Goal: Task Accomplishment & Management: Manage account settings

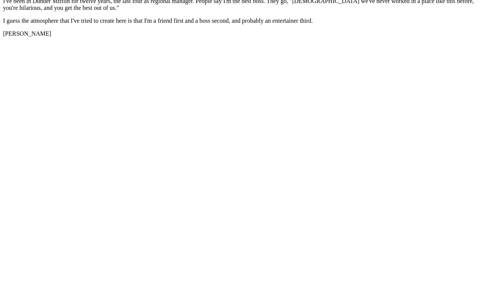
scroll to position [1307, 0]
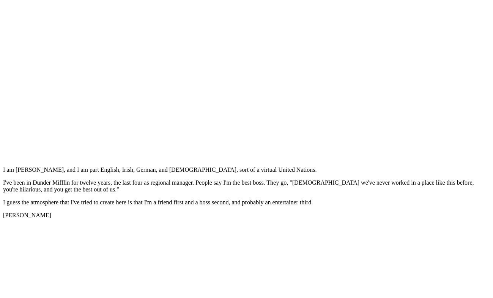
scroll to position [1208, 0]
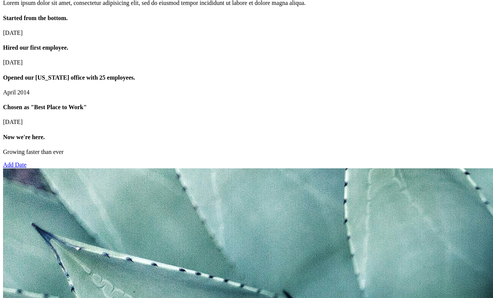
scroll to position [1142, 0]
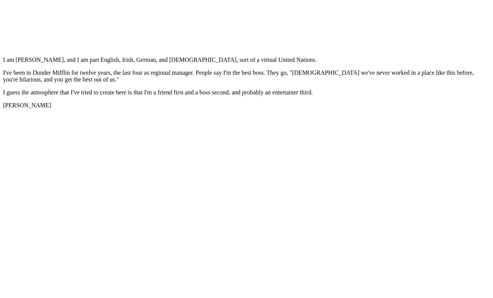
scroll to position [1300, 0]
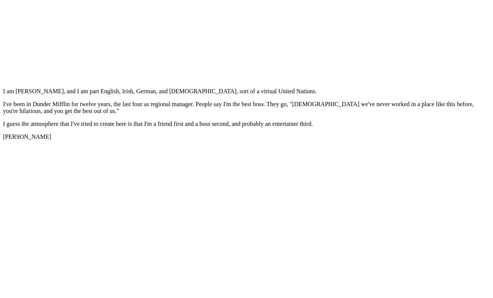
scroll to position [943, 0]
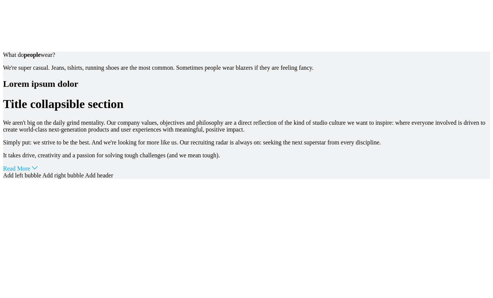
scroll to position [943, 0]
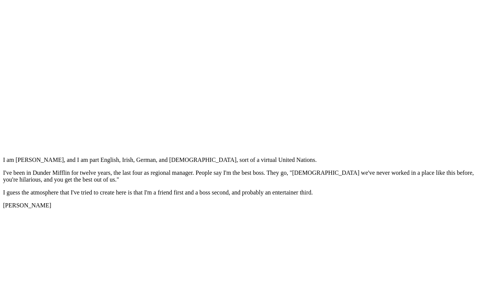
scroll to position [1098, 0]
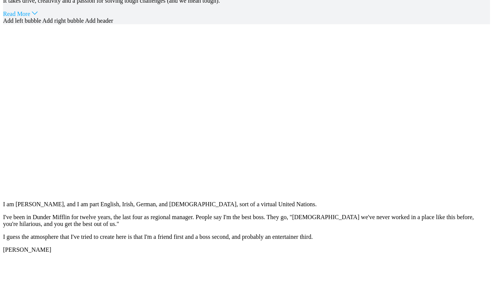
scroll to position [1098, 0]
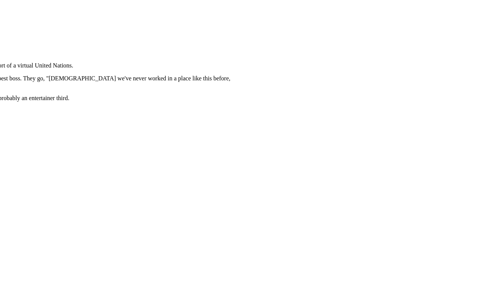
scroll to position [1202, 0]
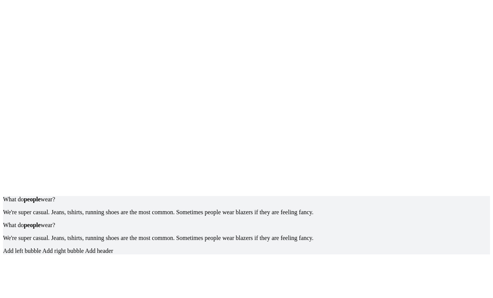
scroll to position [1097, 0]
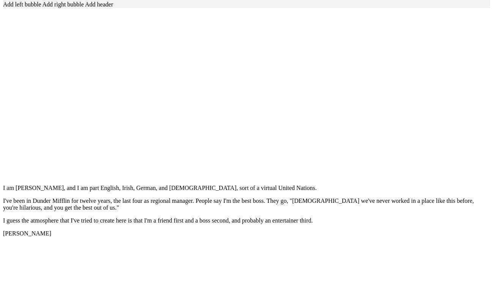
scroll to position [1108, 0]
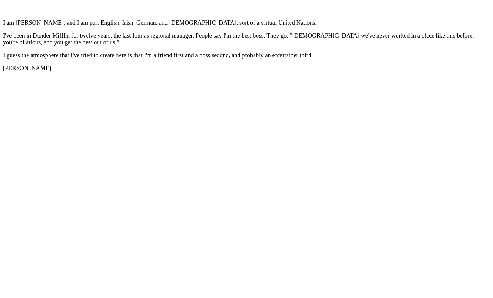
scroll to position [1179, 0]
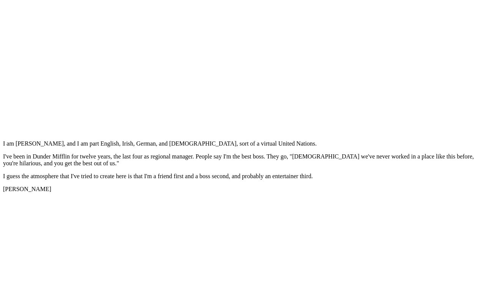
scroll to position [1157, 0]
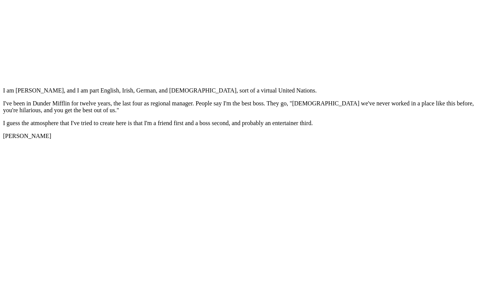
scroll to position [1192, 0]
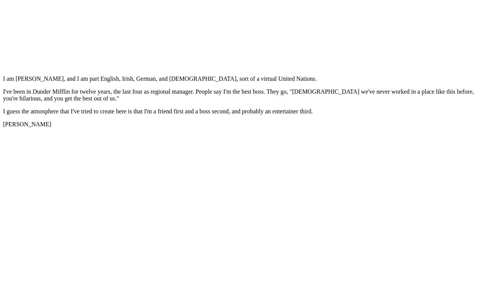
scroll to position [1186, 0]
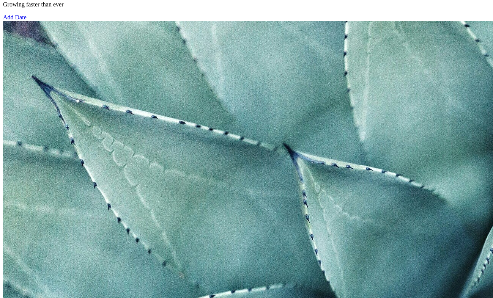
scroll to position [1186, 0]
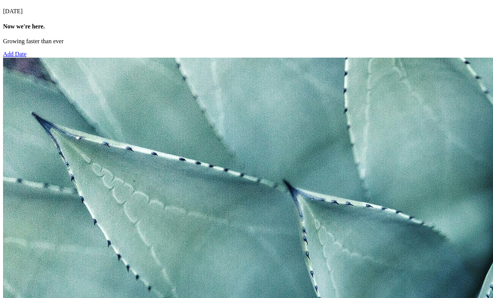
scroll to position [1140, 0]
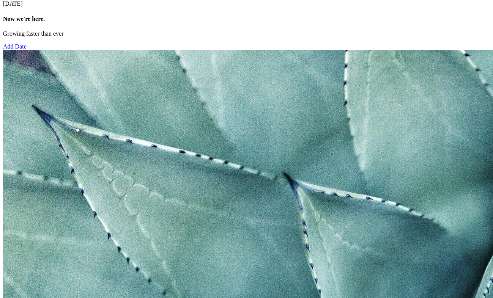
scroll to position [1171, 0]
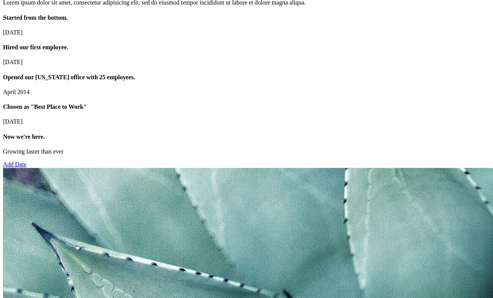
scroll to position [1094, 0]
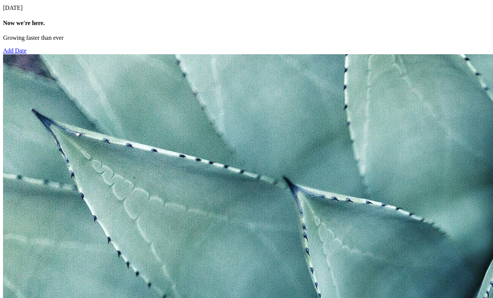
scroll to position [999, 0]
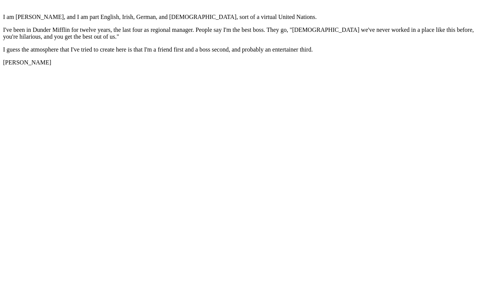
scroll to position [1314, 0]
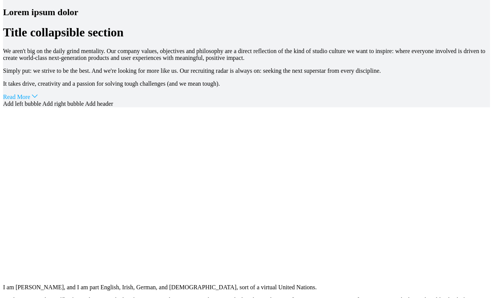
scroll to position [1078, 0]
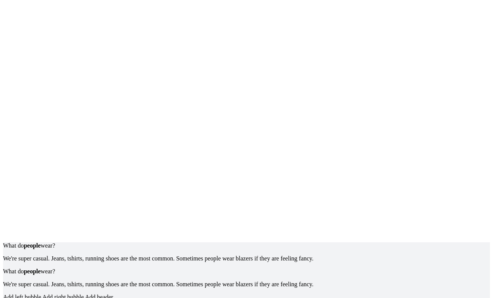
scroll to position [1351, 0]
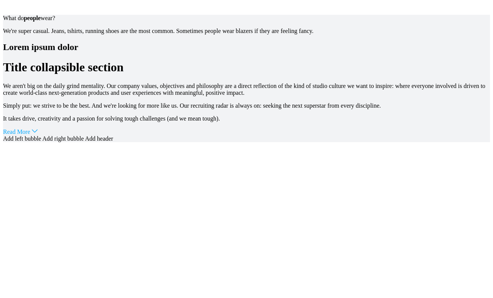
scroll to position [979, 0]
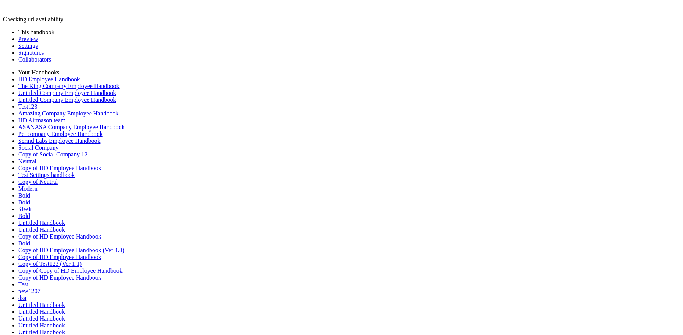
scroll to position [177, 0]
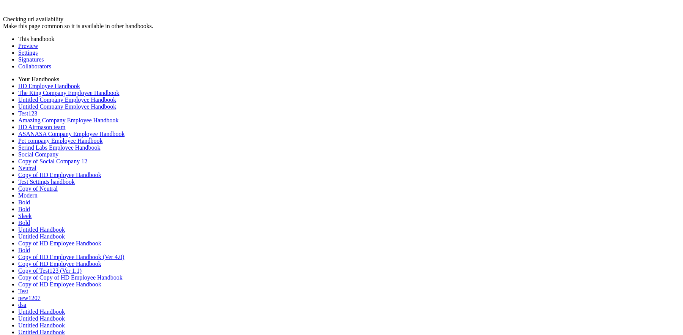
scroll to position [1720, 0]
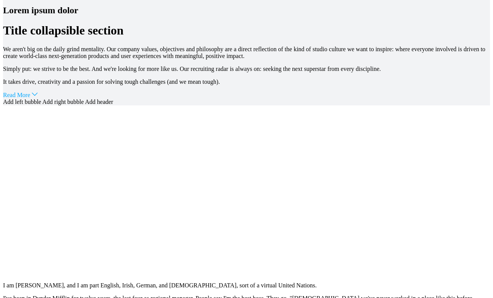
scroll to position [1078, 0]
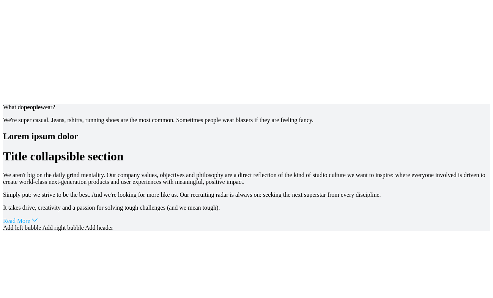
scroll to position [886, 0]
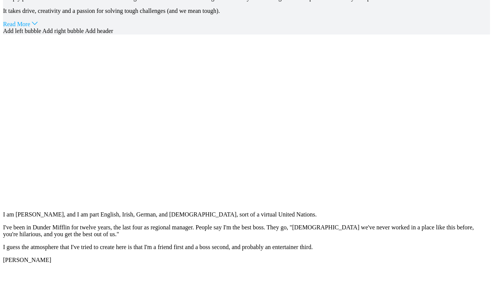
scroll to position [1092, 0]
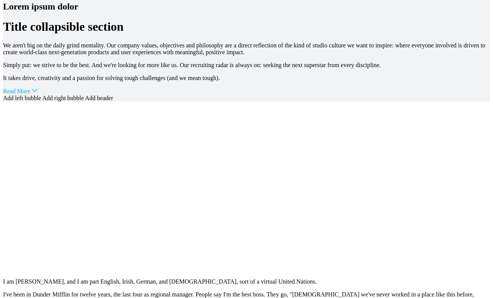
scroll to position [988, 0]
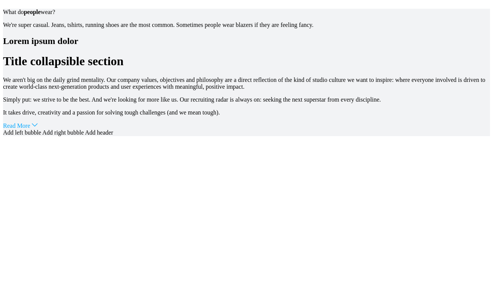
scroll to position [983, 0]
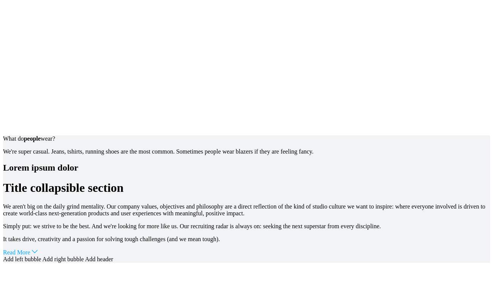
scroll to position [880, 0]
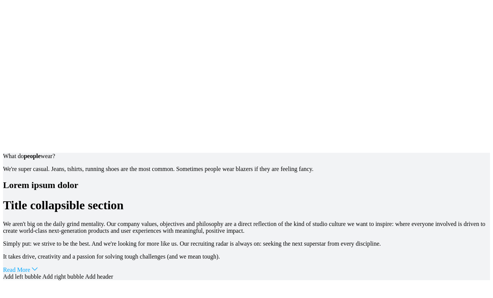
scroll to position [959, 0]
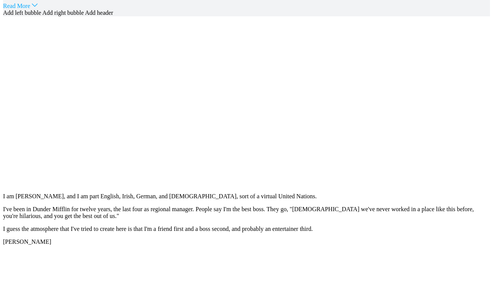
scroll to position [1108, 0]
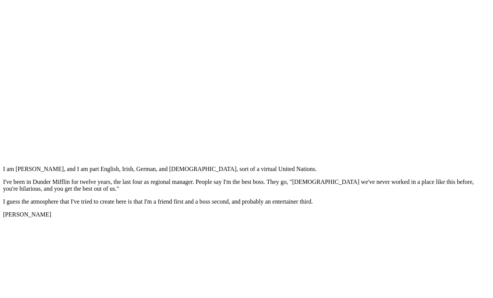
scroll to position [1304, 0]
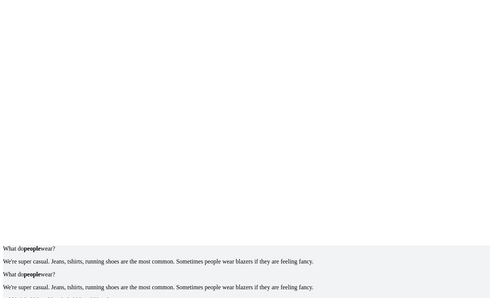
scroll to position [1319, 0]
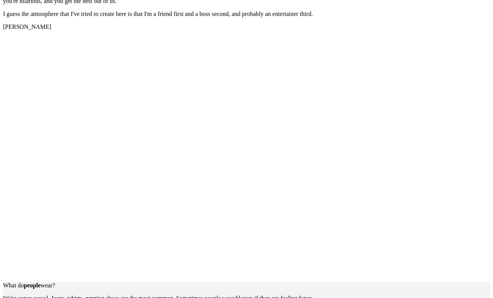
scroll to position [1387, 0]
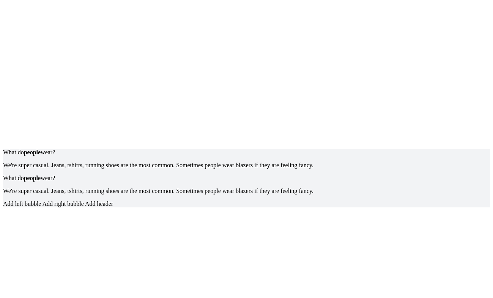
scroll to position [1475, 0]
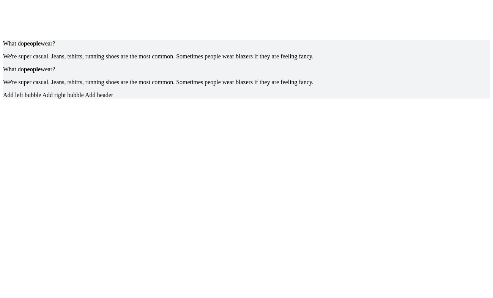
scroll to position [1575, 0]
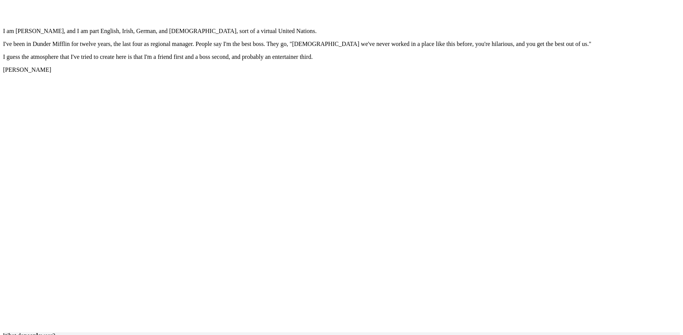
scroll to position [1249, 0]
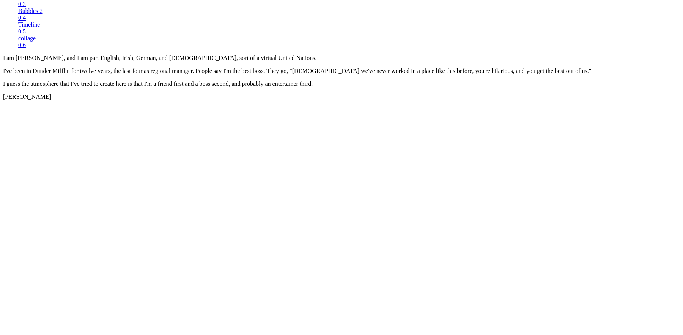
scroll to position [647, 0]
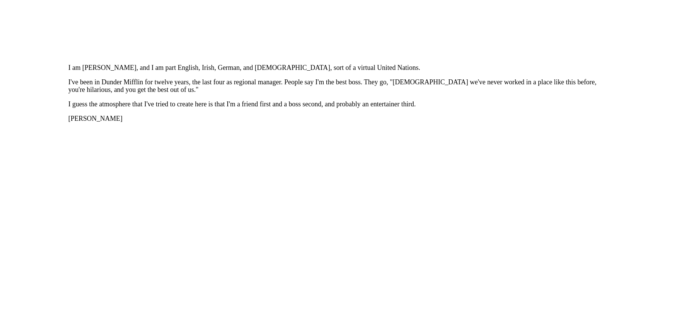
scroll to position [1300, 0]
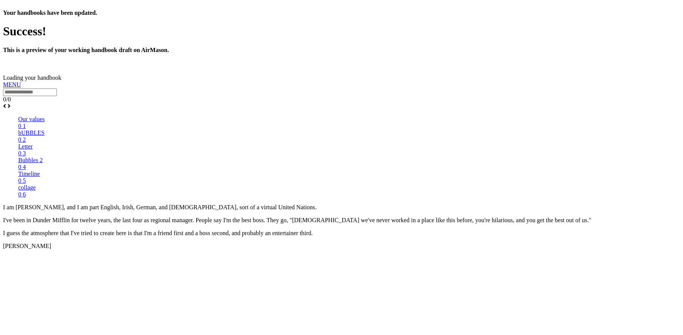
scroll to position [200, 0]
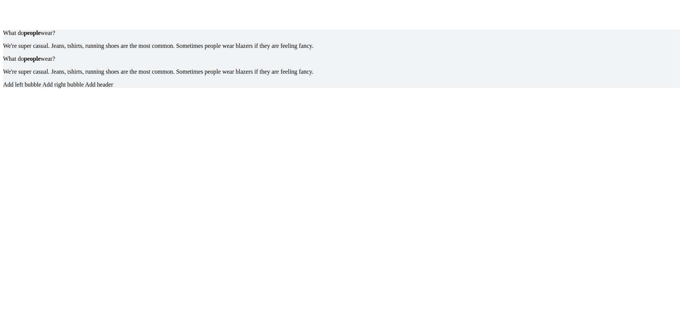
scroll to position [1658, 0]
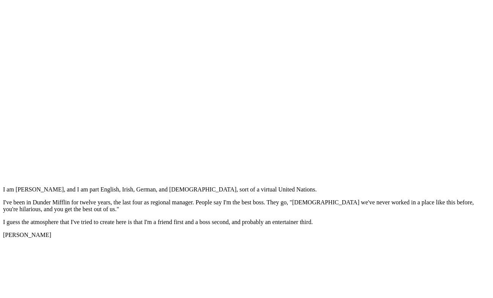
scroll to position [1219, 0]
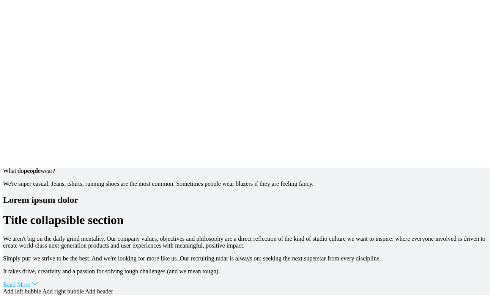
scroll to position [745, 0]
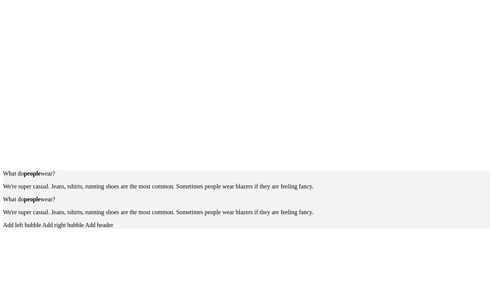
scroll to position [1441, 0]
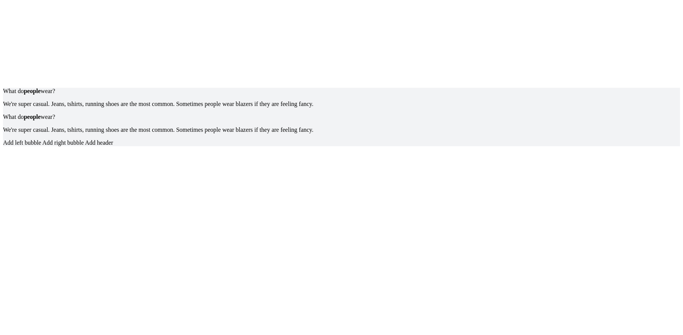
scroll to position [1348, 0]
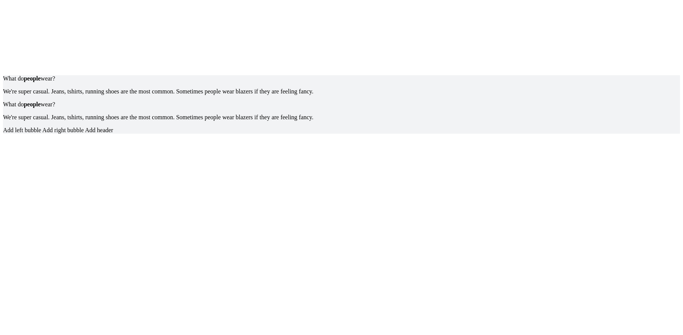
scroll to position [1567, 0]
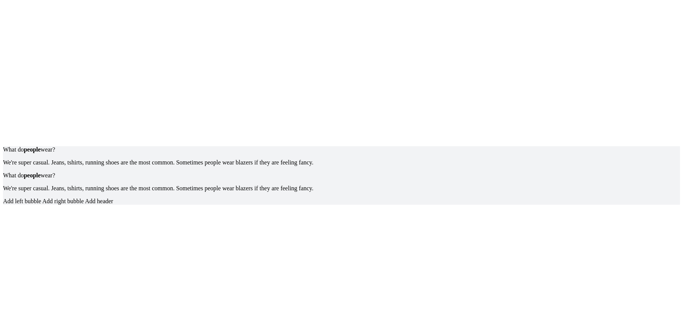
scroll to position [1557, 0]
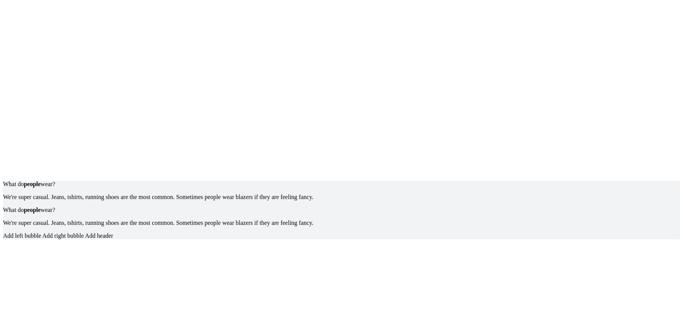
scroll to position [1602, 0]
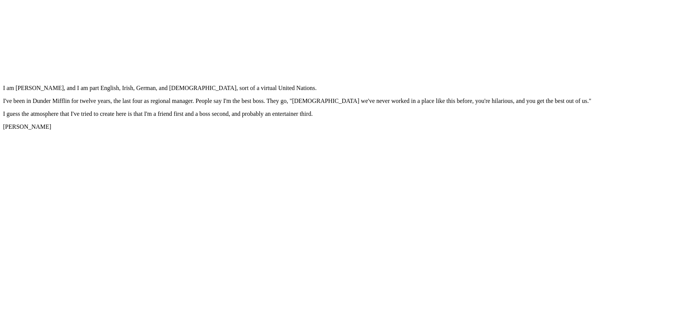
scroll to position [1270, 0]
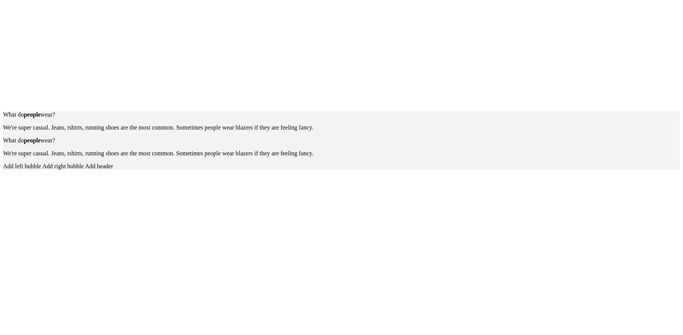
scroll to position [1584, 0]
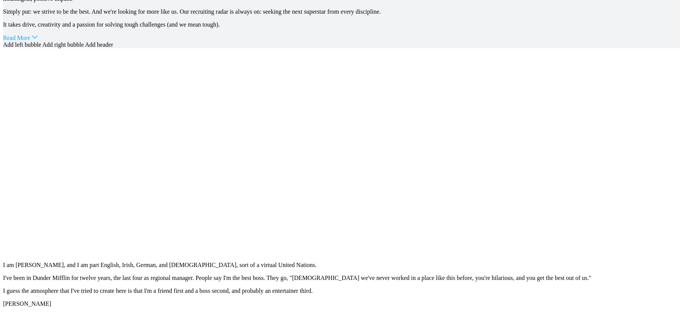
scroll to position [1182, 0]
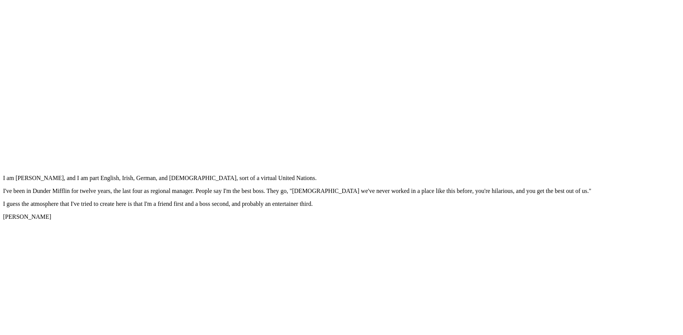
scroll to position [1099, 0]
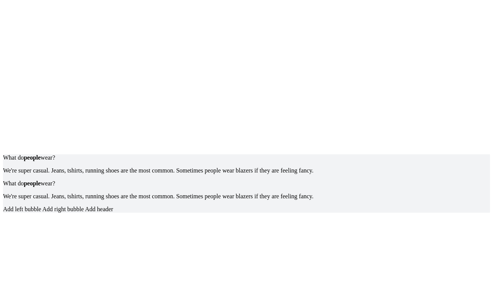
scroll to position [1621, 0]
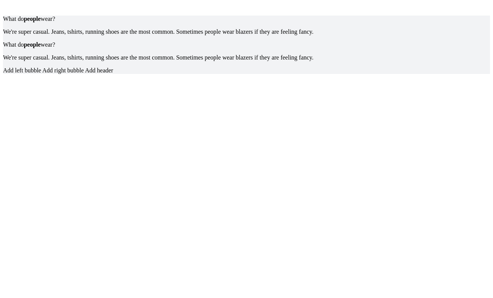
scroll to position [1615, 0]
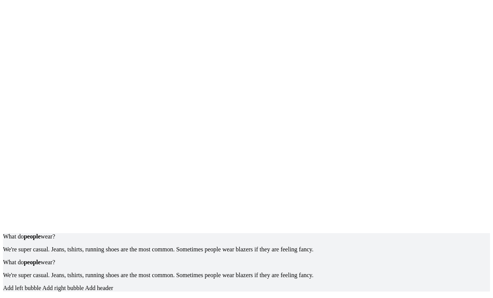
scroll to position [1358, 0]
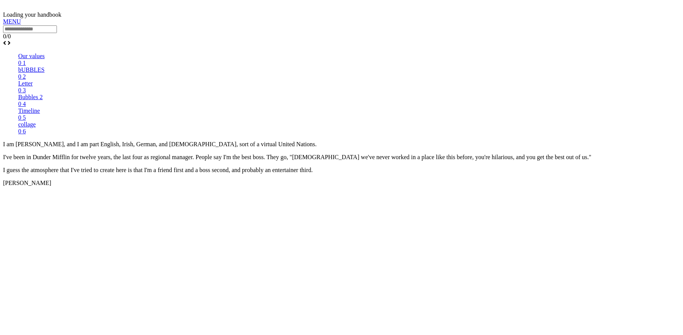
scroll to position [489, 0]
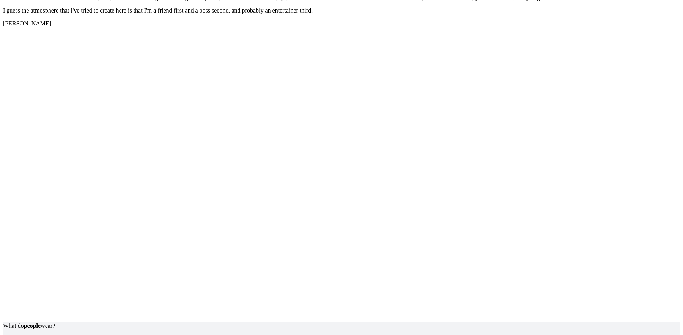
scroll to position [1369, 0]
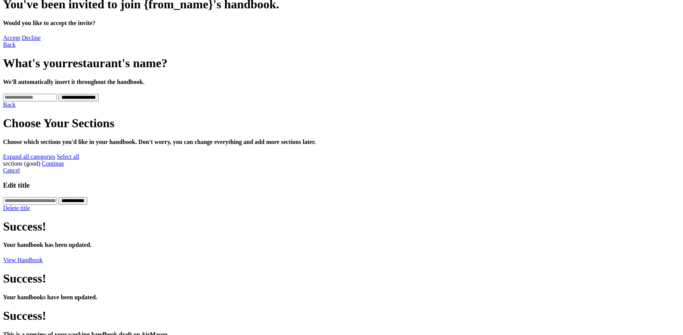
scroll to position [173, 0]
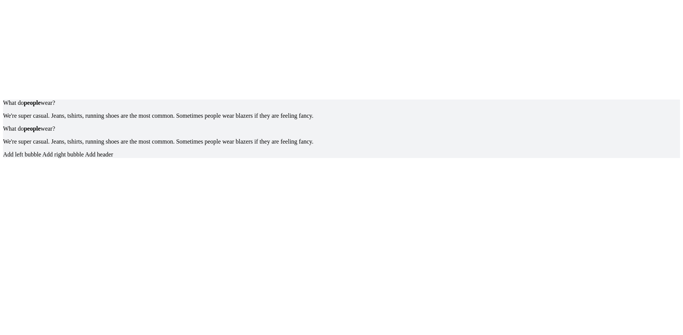
scroll to position [1624, 0]
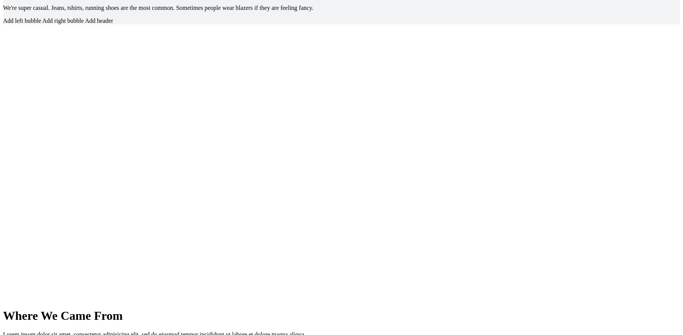
scroll to position [1730, 0]
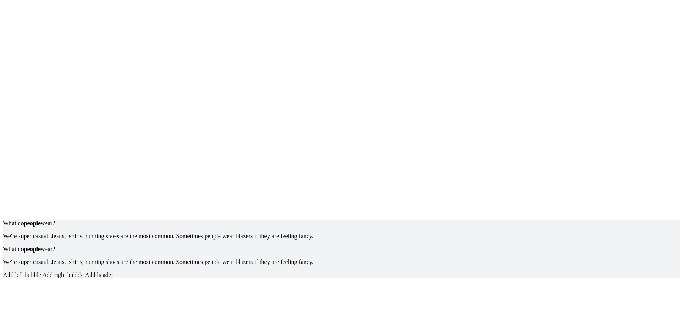
scroll to position [1427, 0]
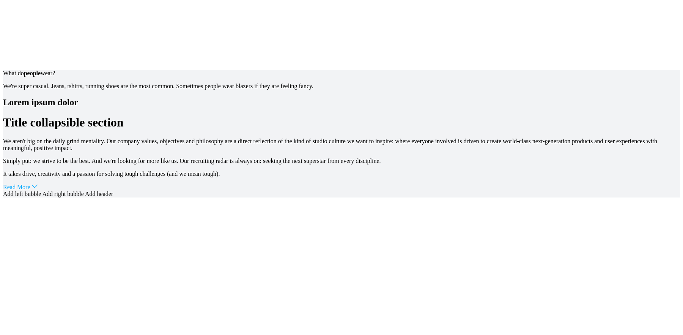
scroll to position [872, 0]
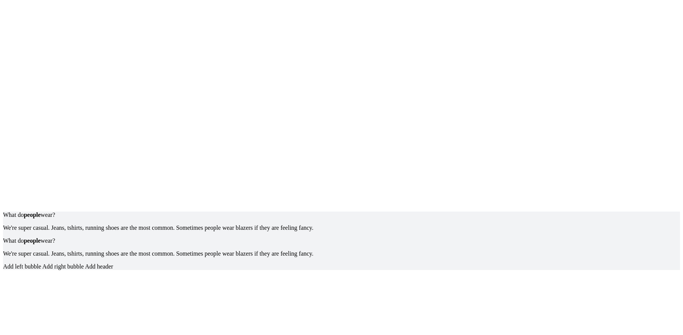
scroll to position [1654, 0]
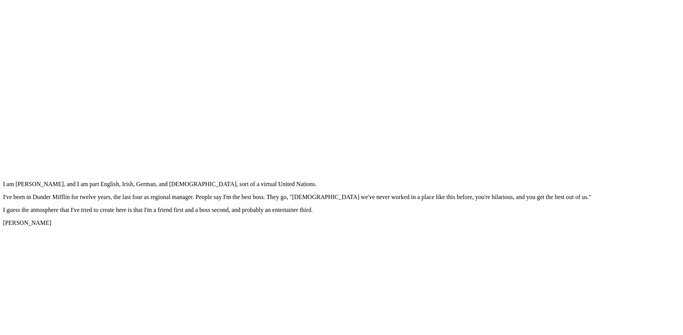
scroll to position [1229, 0]
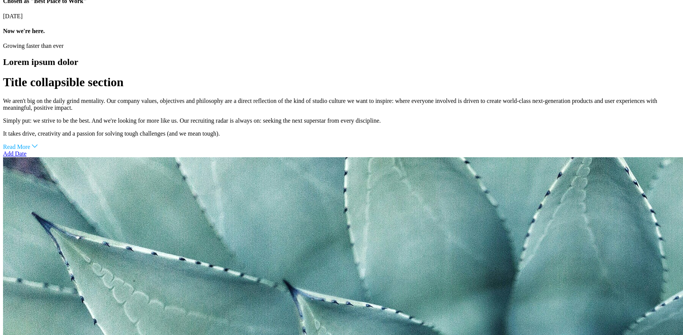
scroll to position [1101, 0]
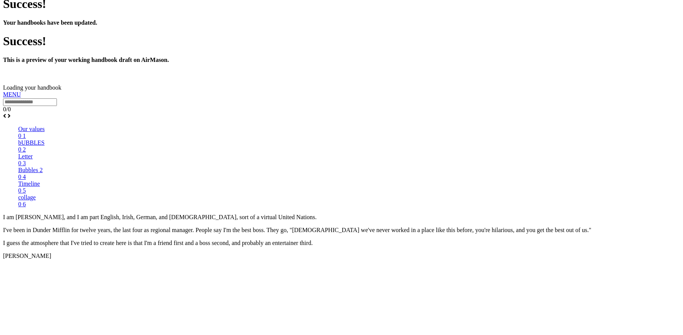
scroll to position [423, 0]
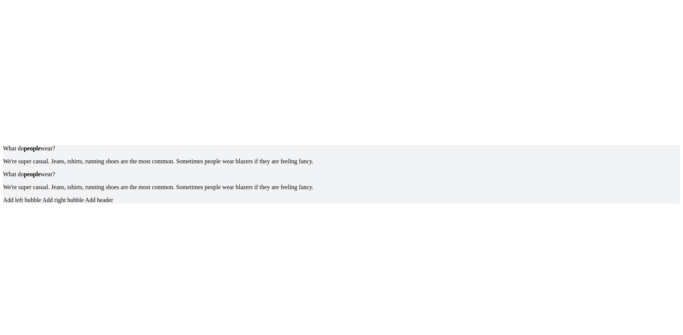
scroll to position [1590, 0]
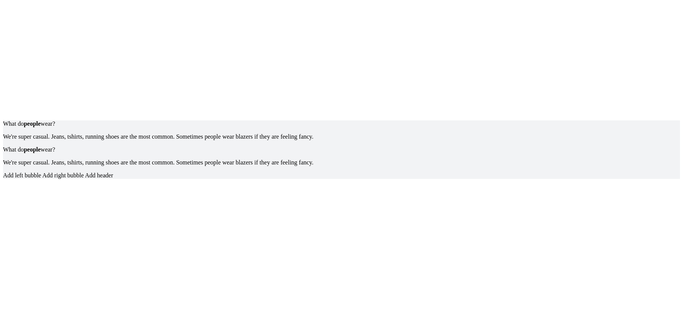
drag, startPoint x: 358, startPoint y: 196, endPoint x: 367, endPoint y: 196, distance: 9.1
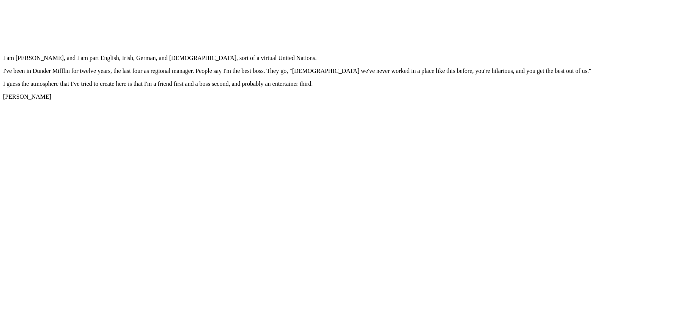
scroll to position [1307, 0]
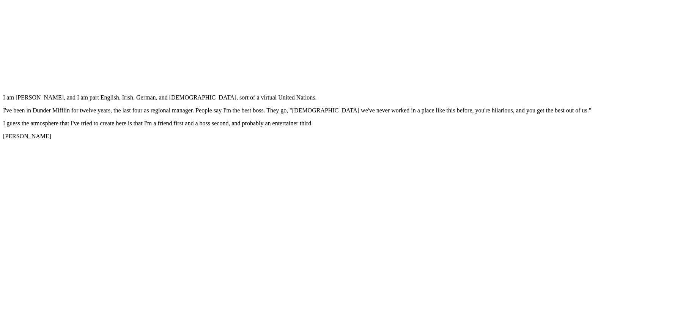
scroll to position [1323, 0]
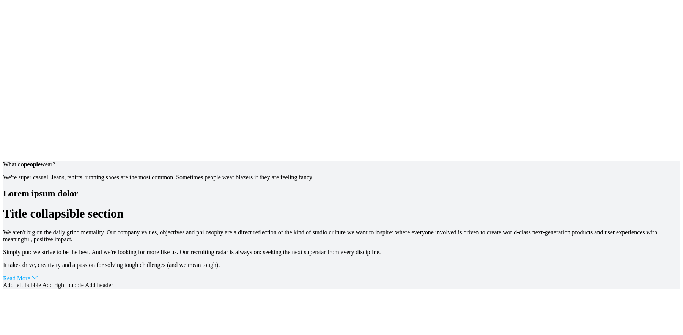
scroll to position [840, 0]
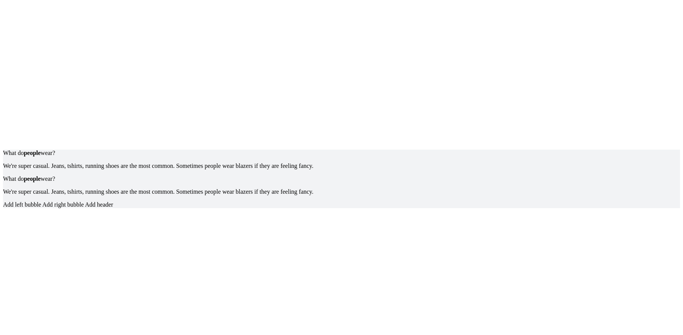
scroll to position [1562, 0]
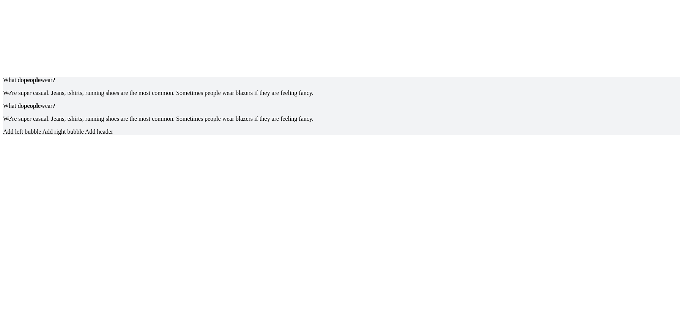
scroll to position [1698, 0]
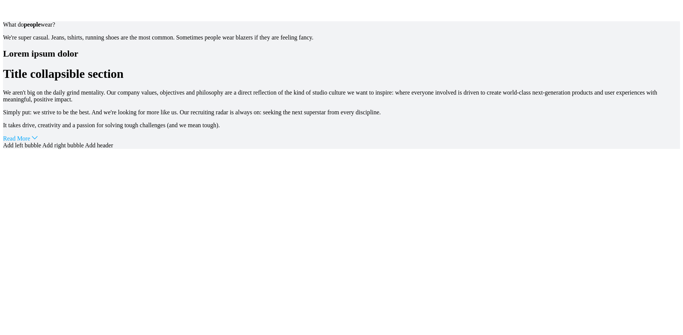
scroll to position [952, 0]
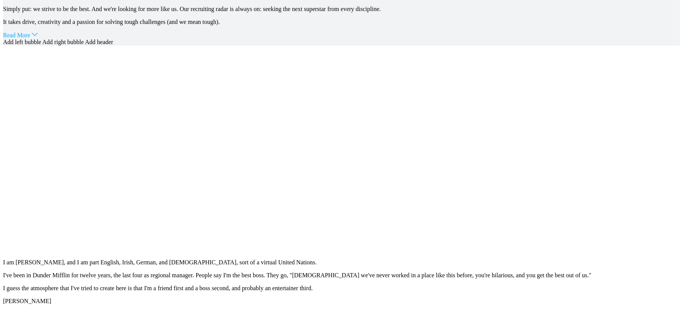
scroll to position [968, 0]
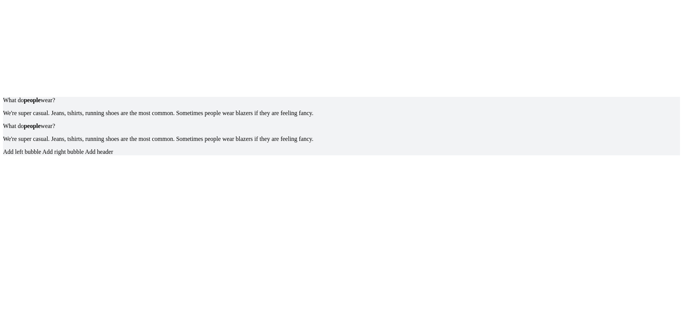
scroll to position [1615, 0]
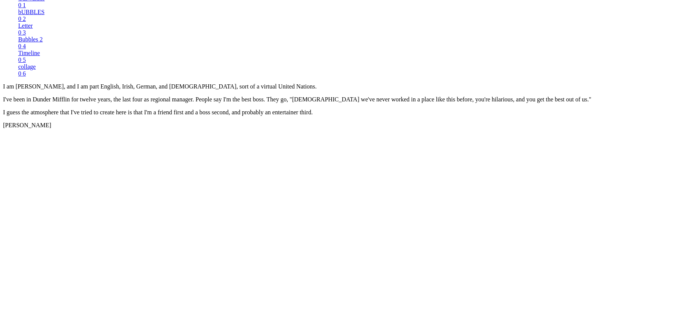
scroll to position [577, 0]
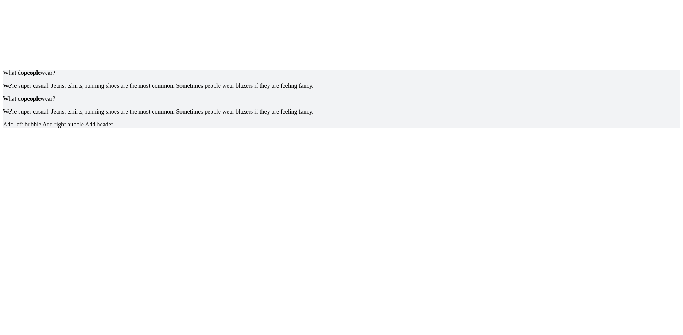
scroll to position [1648, 0]
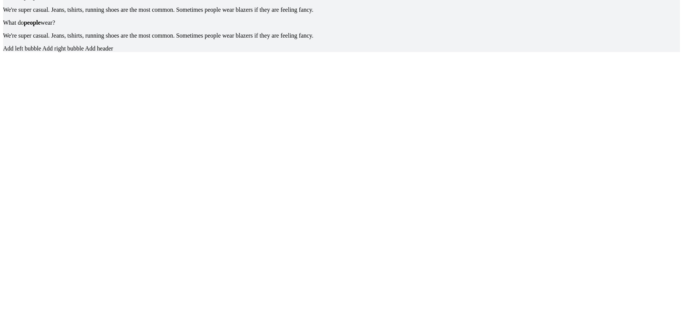
scroll to position [1724, 0]
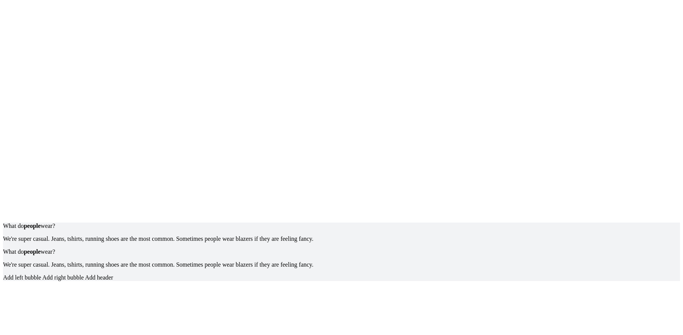
scroll to position [1550, 0]
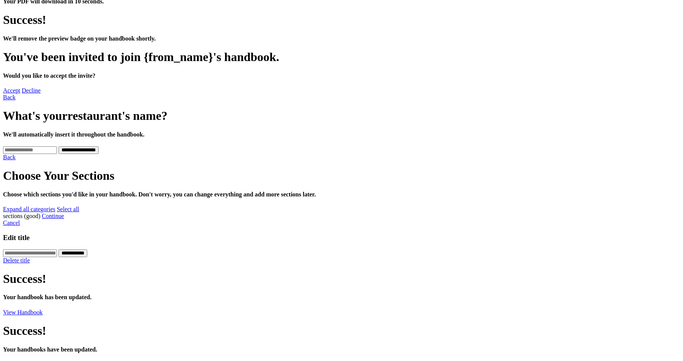
scroll to position [147, 0]
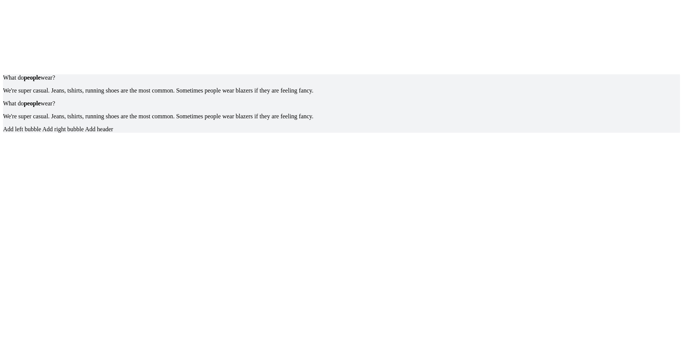
scroll to position [1733, 0]
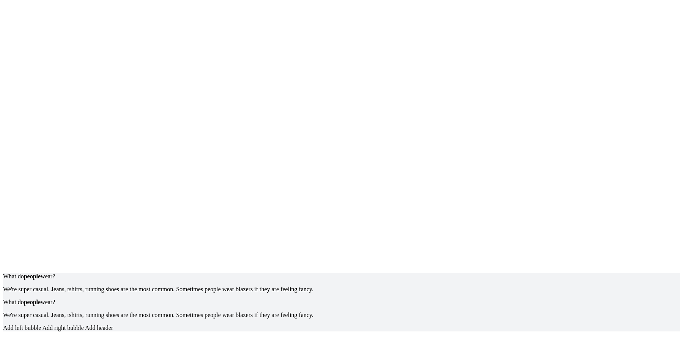
scroll to position [1515, 0]
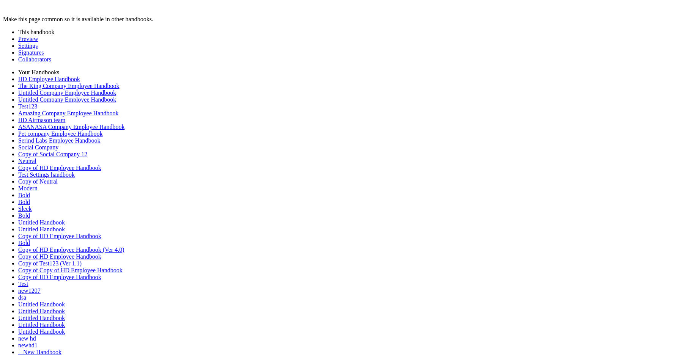
scroll to position [1821, 0]
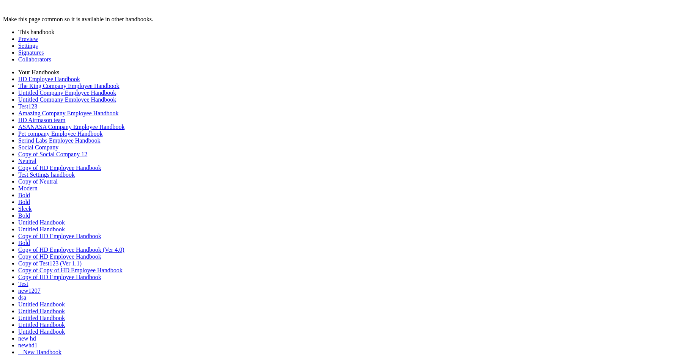
click at [38, 42] on link "Preview" at bounding box center [28, 39] width 20 height 6
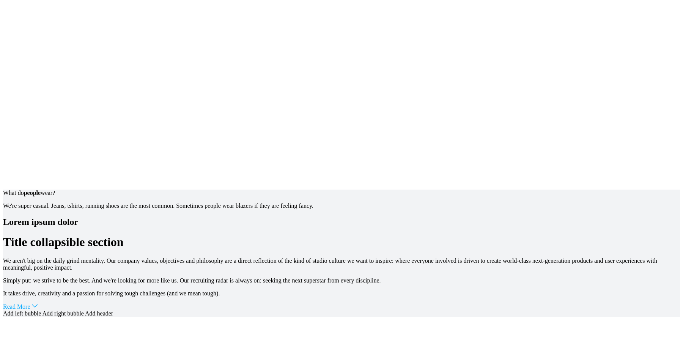
scroll to position [774, 0]
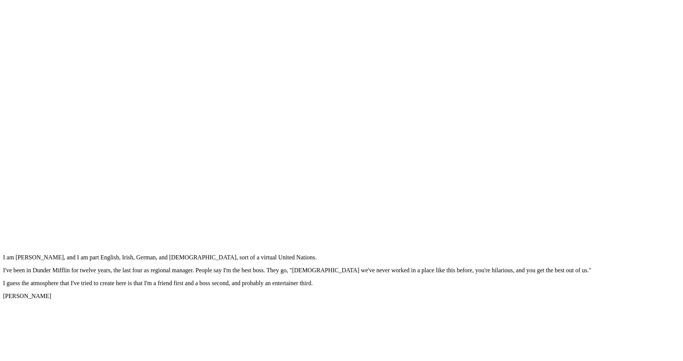
scroll to position [796, 0]
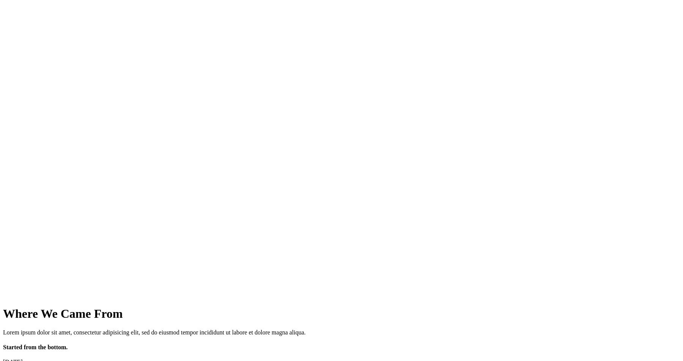
scroll to position [1476, 0]
